Goal: Find specific page/section: Locate a particular part of the current website

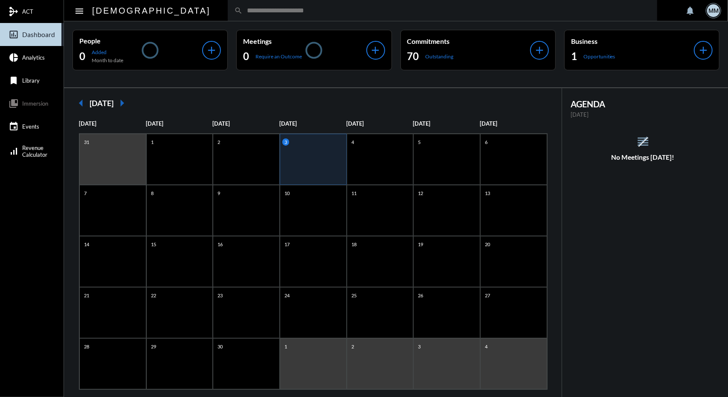
click at [243, 12] on input "text" at bounding box center [447, 10] width 408 height 7
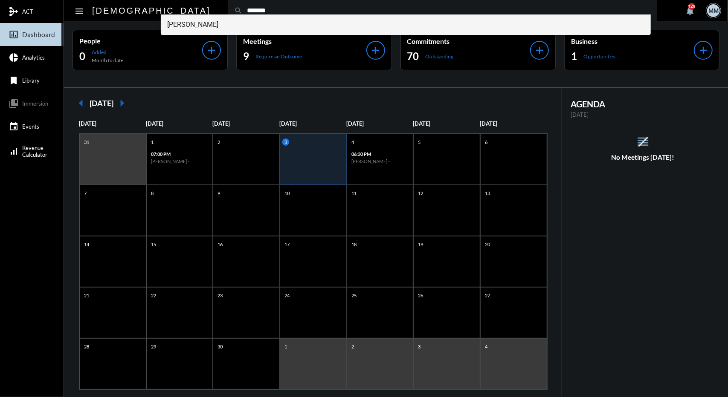
type input "*******"
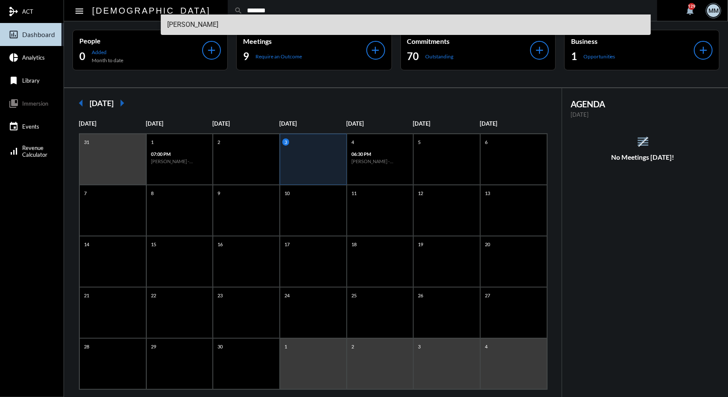
click at [200, 22] on span "Carlene Almanzar" at bounding box center [406, 24] width 477 height 20
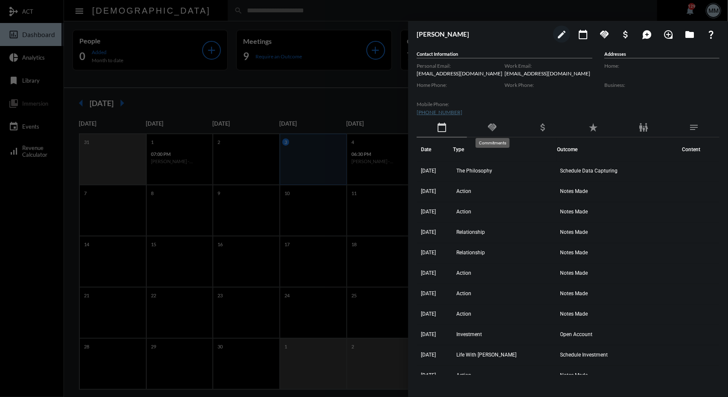
click at [494, 128] on mat-icon "handshake" at bounding box center [492, 127] width 10 height 10
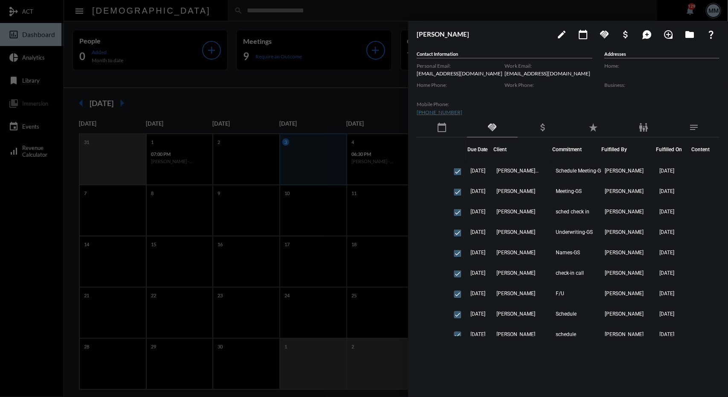
click at [327, 98] on div at bounding box center [364, 198] width 728 height 397
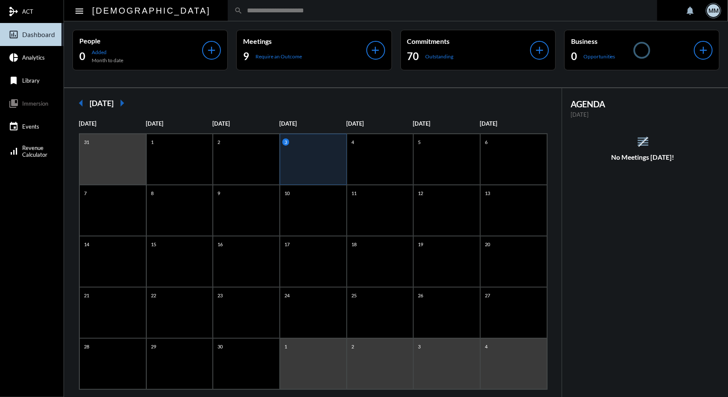
click at [243, 11] on input "text" at bounding box center [447, 10] width 408 height 7
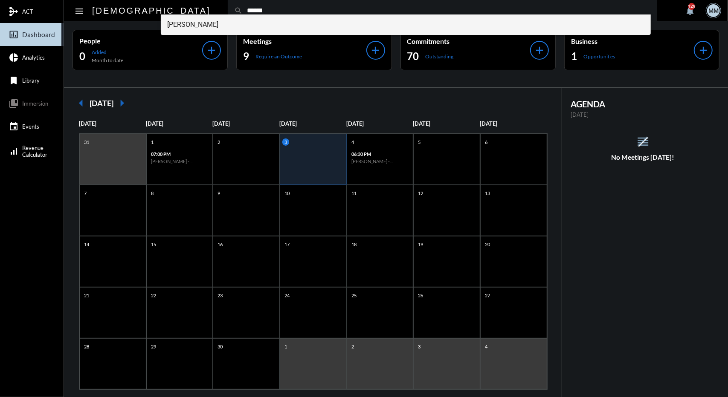
type input "******"
click at [202, 23] on span "John Gabriel Didden III" at bounding box center [406, 24] width 477 height 20
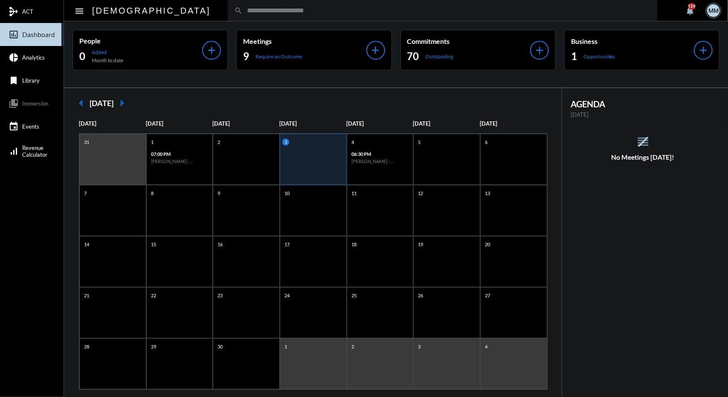
click at [315, 114] on div "arrow_left September 2025 arrow_right Sunday Monday Tuesday Wednesday Thursday …" at bounding box center [313, 249] width 498 height 323
click at [243, 13] on input "text" at bounding box center [447, 10] width 408 height 7
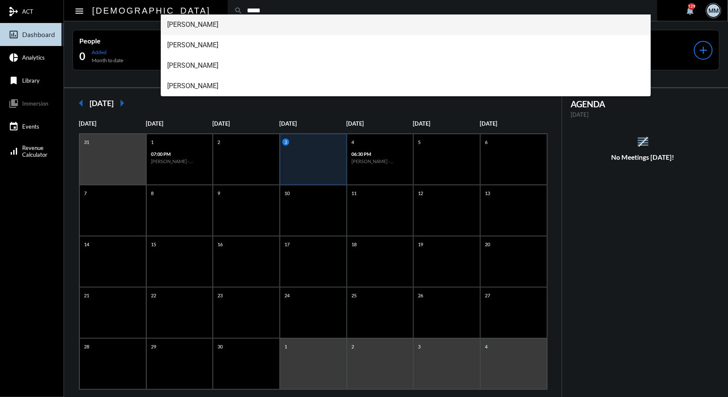
type input "*****"
click at [216, 21] on span "[PERSON_NAME]" at bounding box center [406, 24] width 477 height 20
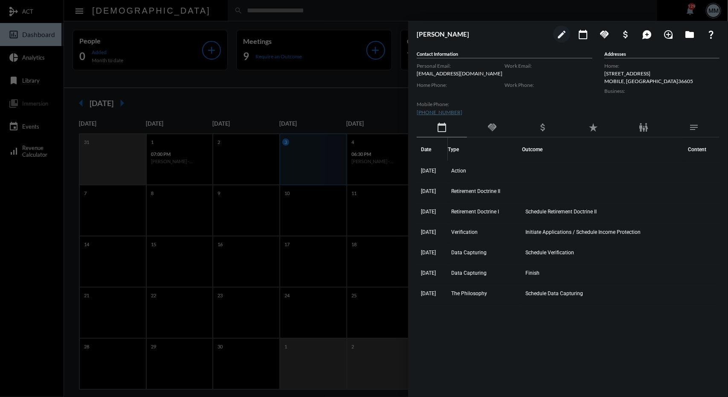
click at [257, 110] on div at bounding box center [364, 198] width 728 height 397
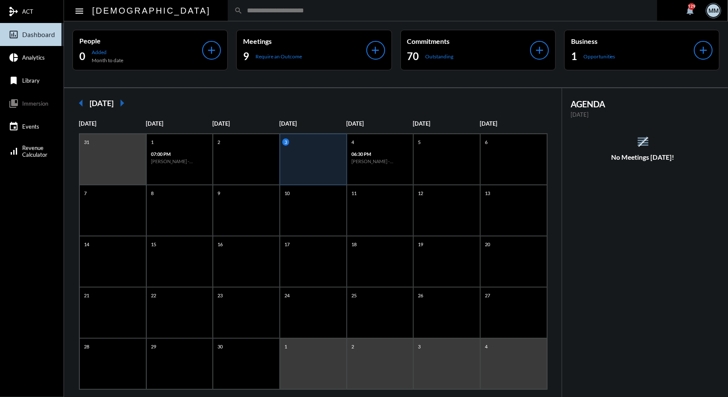
click at [243, 13] on input "text" at bounding box center [447, 10] width 408 height 7
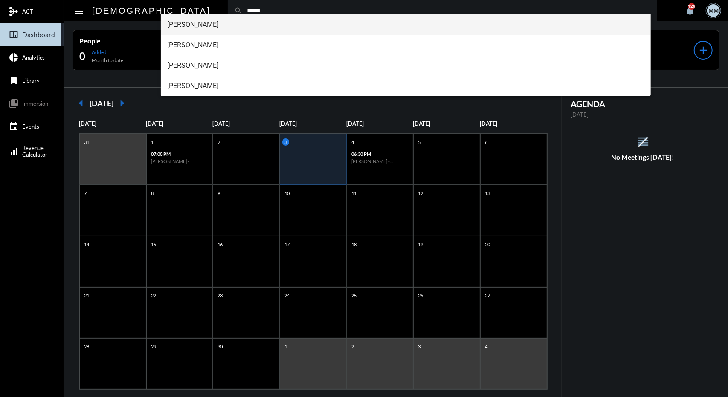
type input "*****"
click at [197, 23] on span "[PERSON_NAME]" at bounding box center [406, 24] width 477 height 20
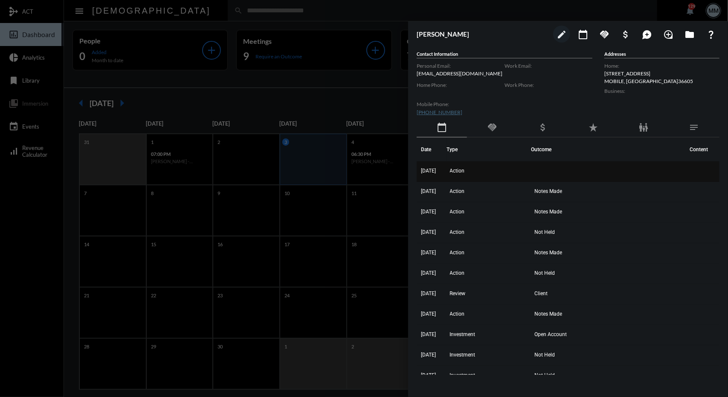
click at [459, 165] on td "Action" at bounding box center [488, 172] width 85 height 20
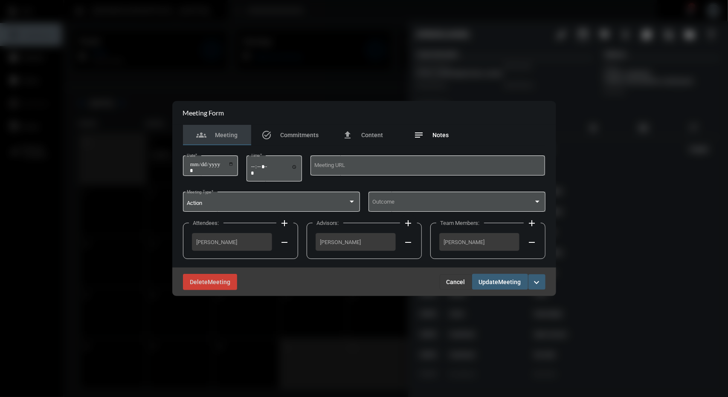
click at [440, 134] on span "Notes" at bounding box center [440, 135] width 16 height 7
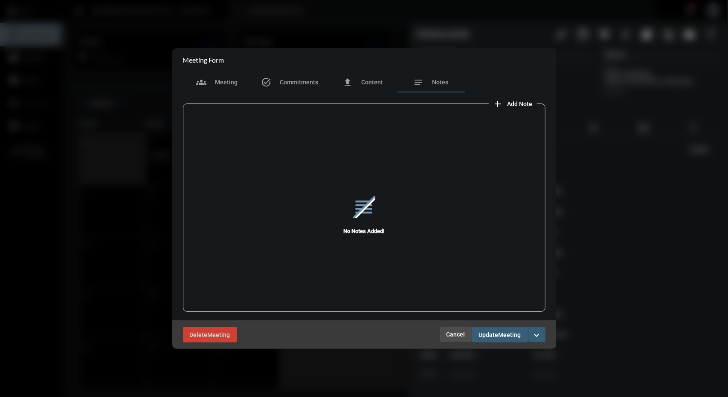
click at [457, 333] on span "Cancel" at bounding box center [455, 334] width 19 height 7
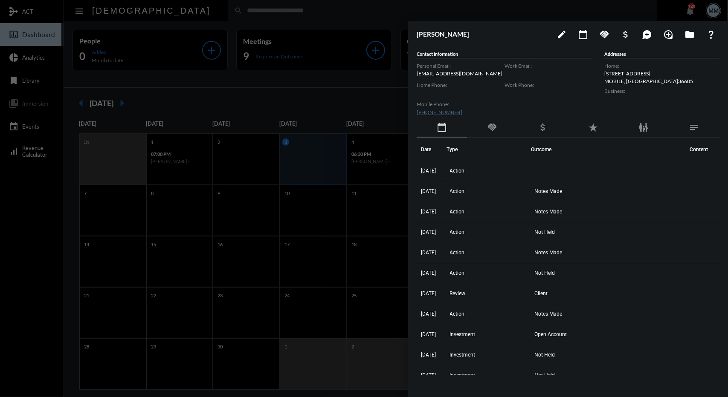
click at [497, 132] on div "handshake" at bounding box center [492, 128] width 50 height 20
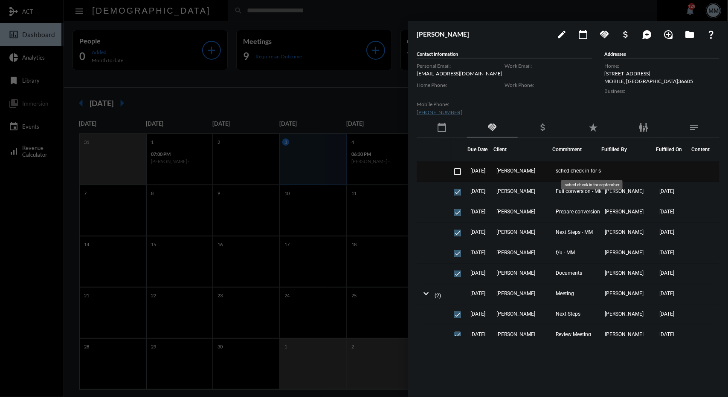
click at [558, 170] on span "sched check in for september" at bounding box center [588, 171] width 67 height 6
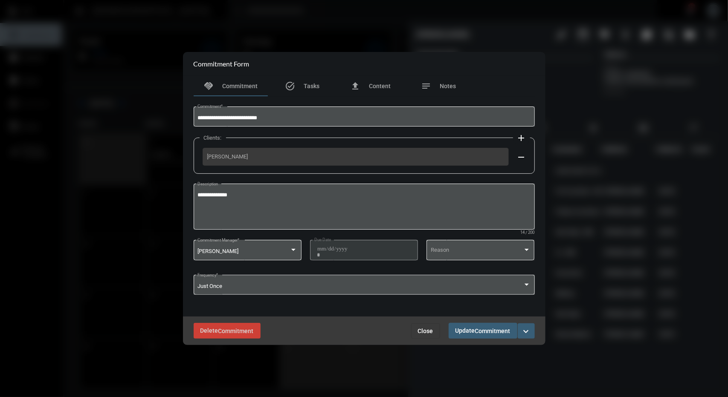
click at [426, 330] on span "Close" at bounding box center [425, 331] width 15 height 7
